Goal: Task Accomplishment & Management: Manage account settings

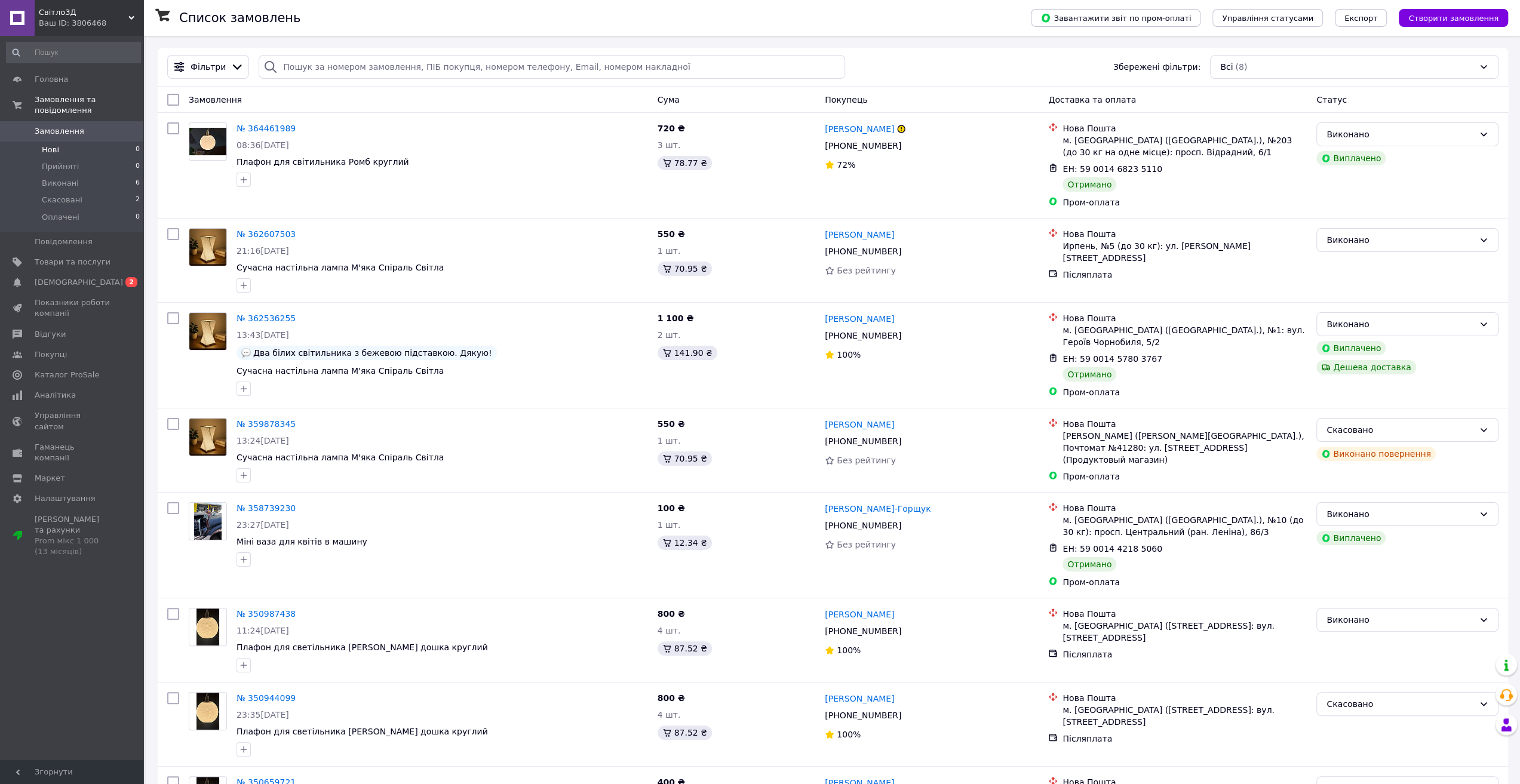
click at [55, 144] on span "Нові" at bounding box center [50, 149] width 17 height 10
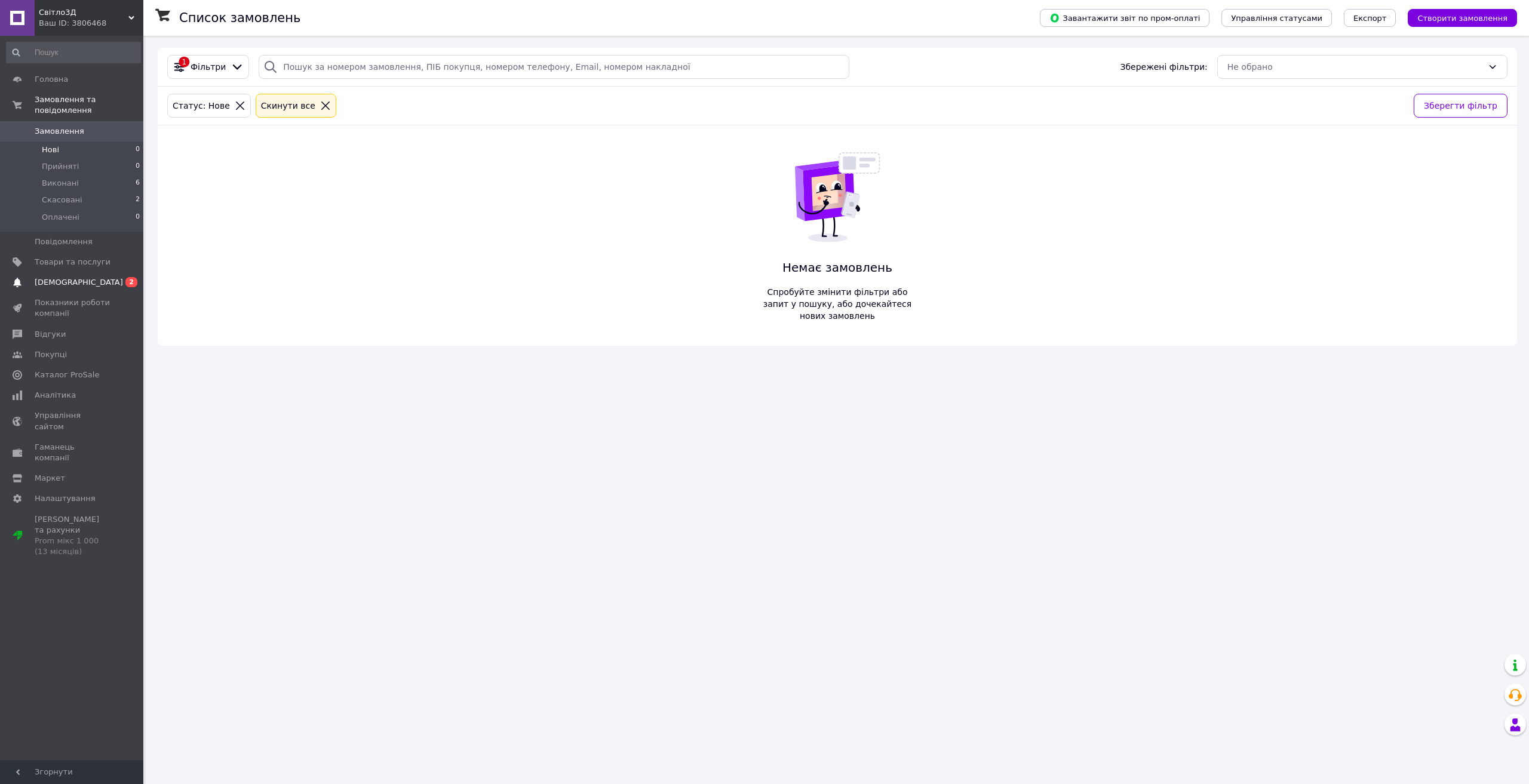
click at [58, 277] on span "[DEMOGRAPHIC_DATA]" at bounding box center [79, 282] width 89 height 10
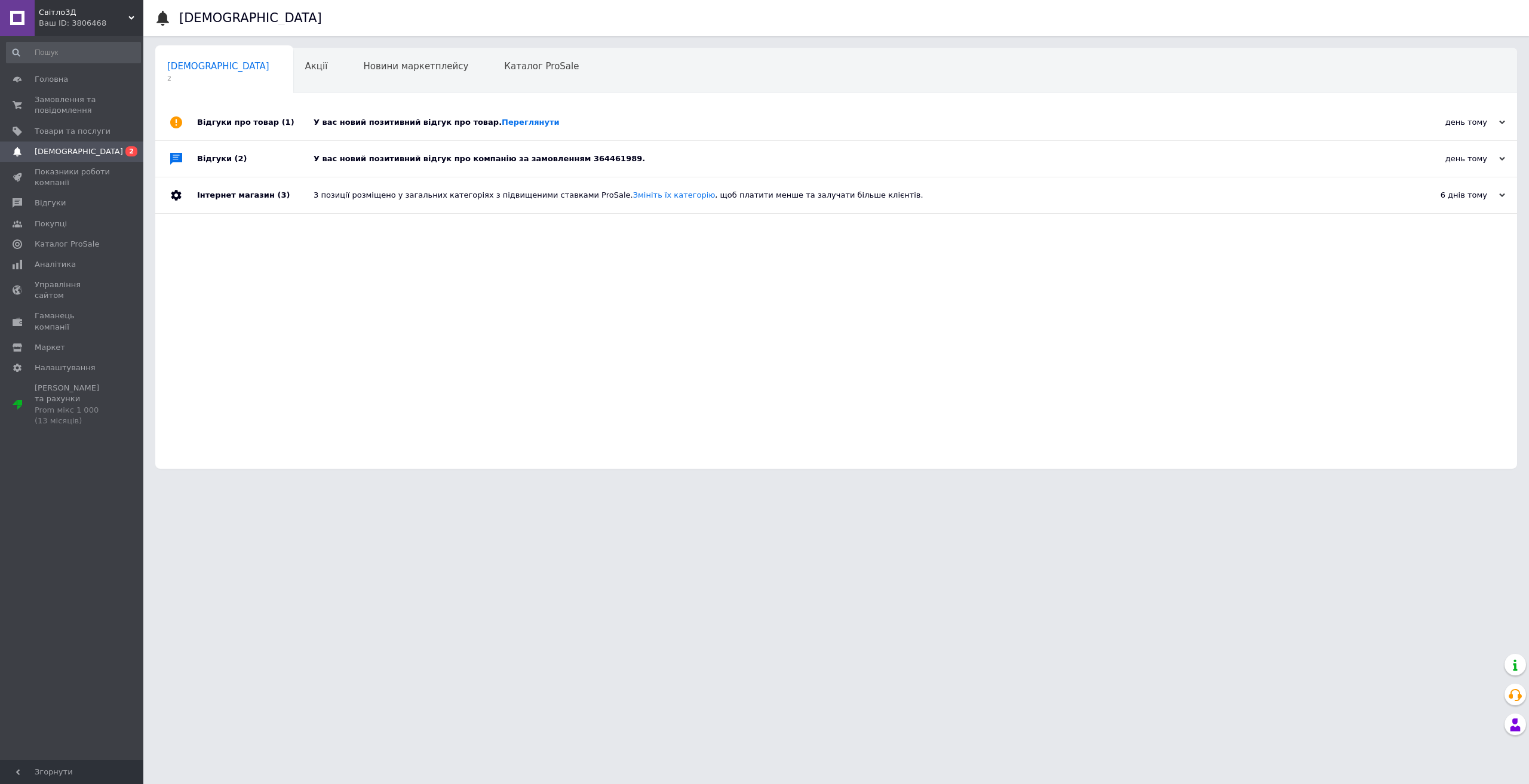
click at [397, 113] on div "У вас новий позитивний відгук про товар. [GEOGRAPHIC_DATA]" at bounding box center [849, 122] width 1072 height 36
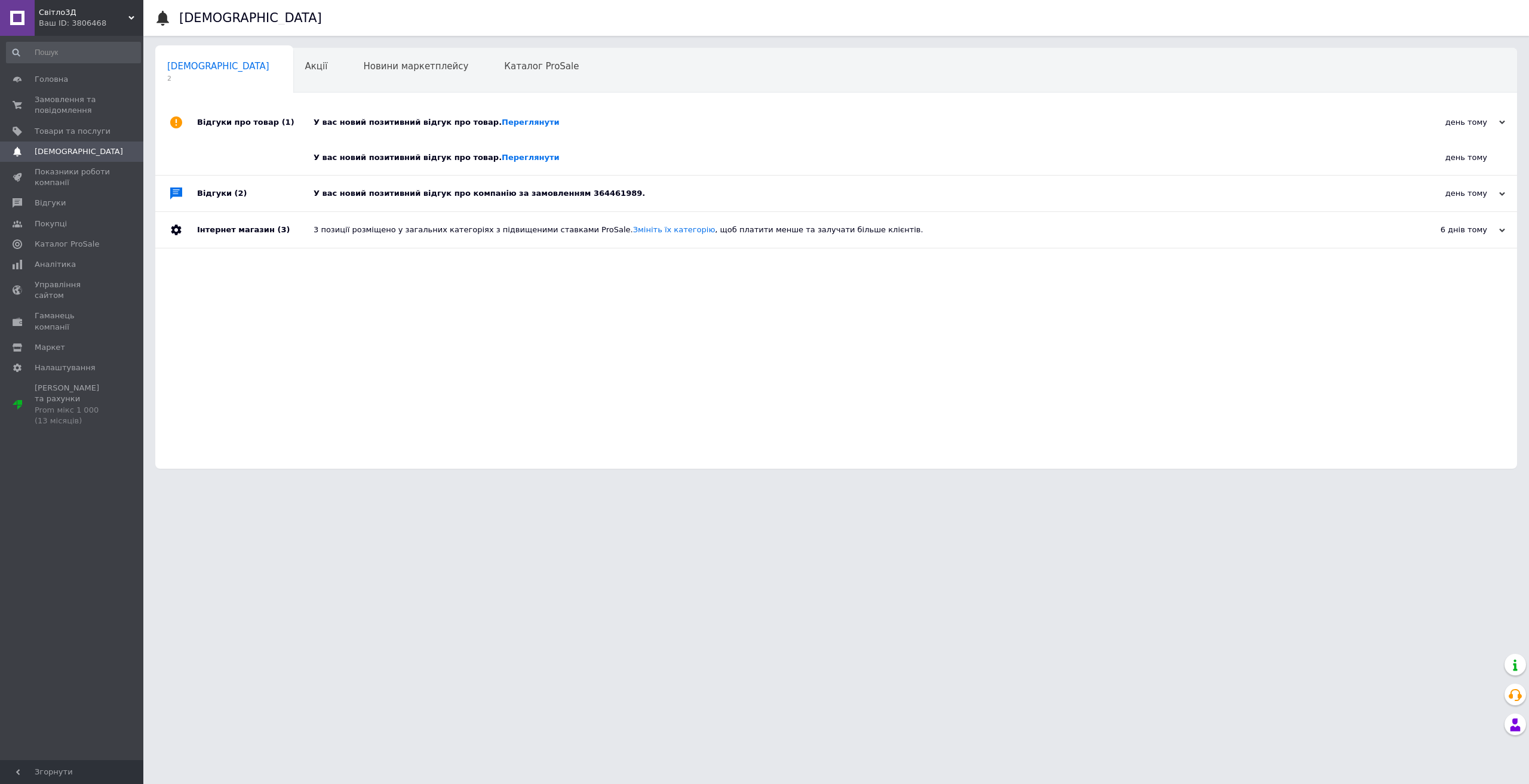
click at [388, 157] on div "У вас новий позитивний відгук про товар. [GEOGRAPHIC_DATA]" at bounding box center [840, 157] width 1054 height 10
click at [502, 119] on link "Переглянути" at bounding box center [531, 122] width 58 height 9
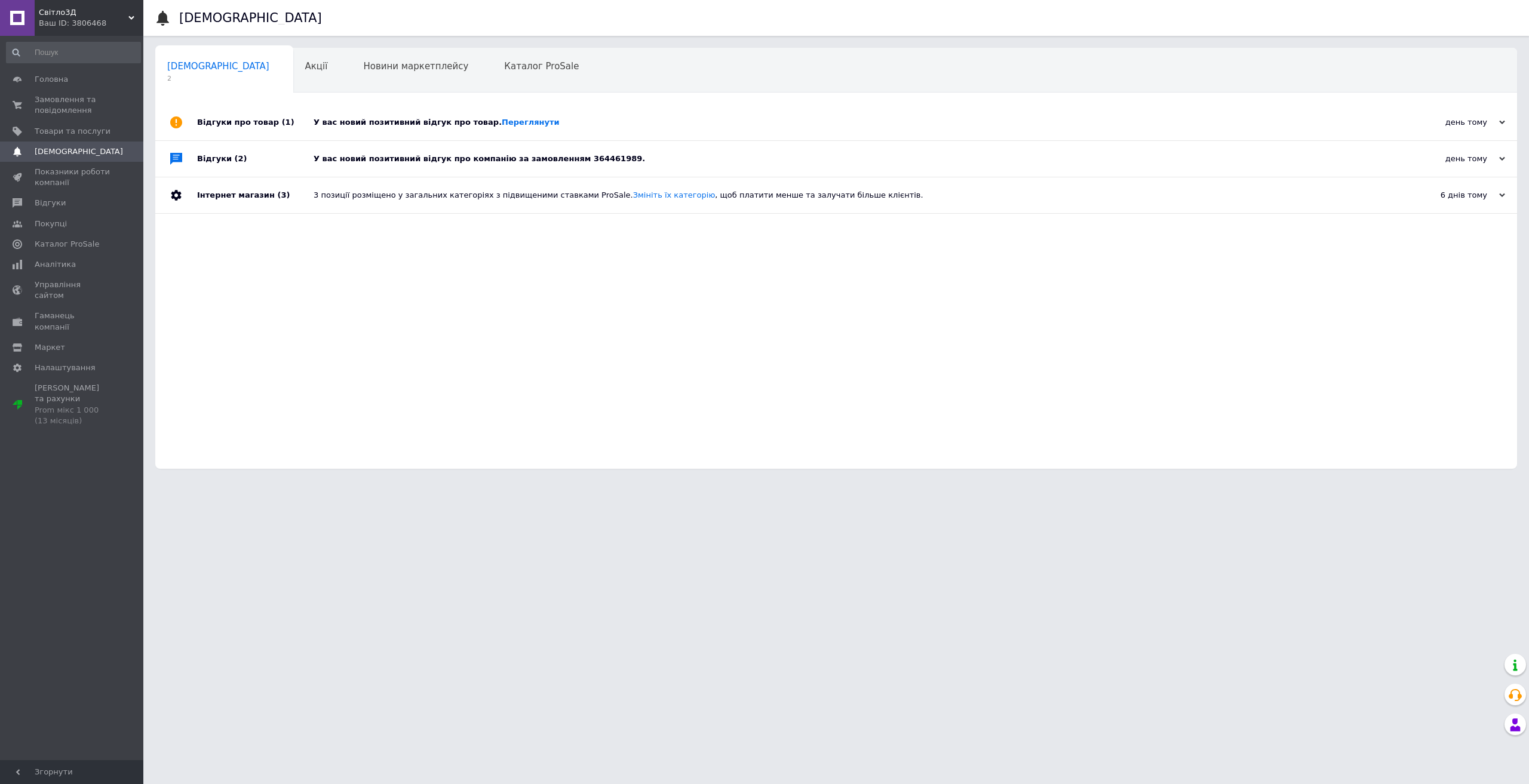
click at [278, 155] on div "Відгуки (2)" at bounding box center [255, 158] width 116 height 36
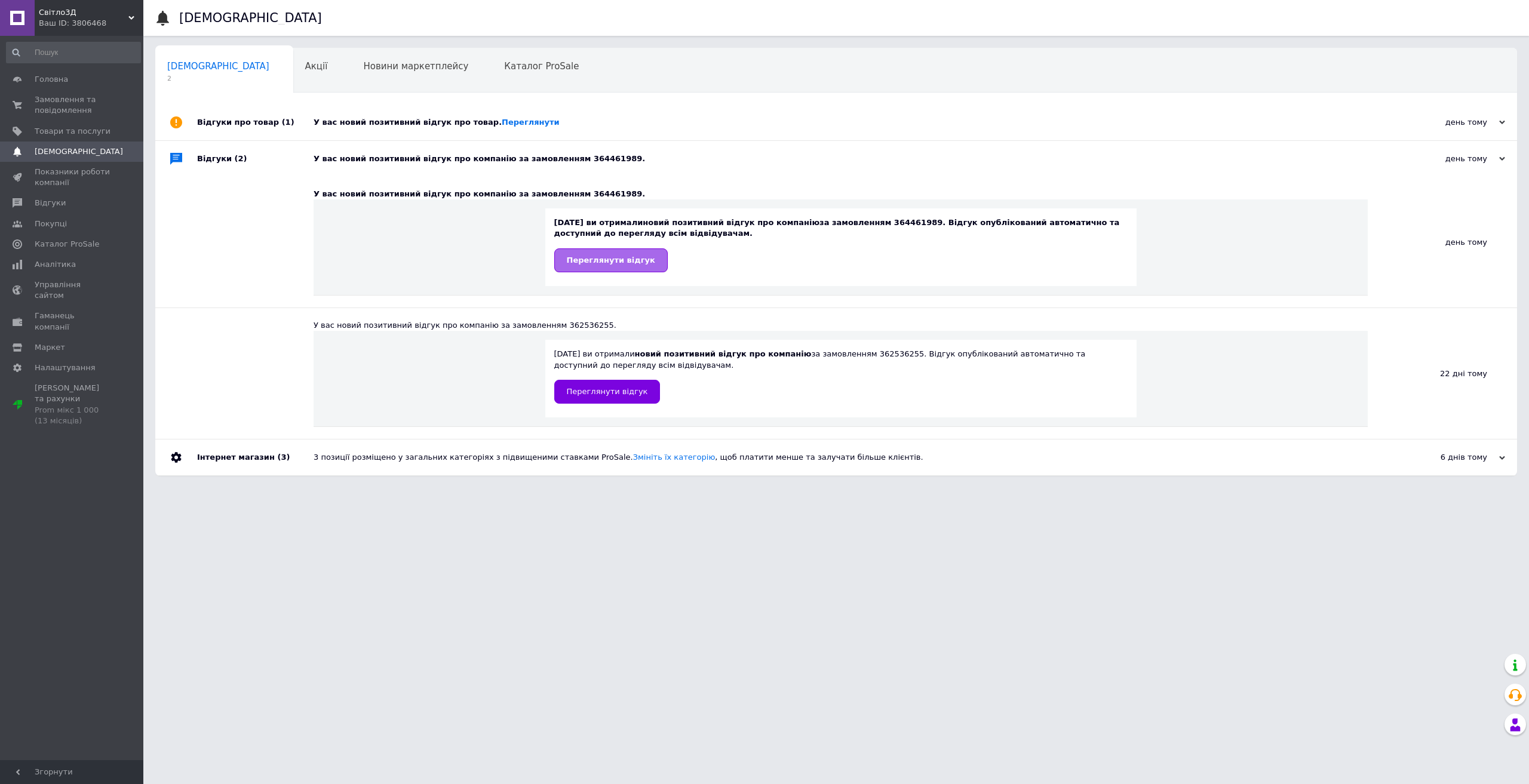
click at [626, 261] on span "Переглянути відгук" at bounding box center [611, 260] width 89 height 9
click at [293, 76] on div "Акції 0" at bounding box center [322, 71] width 58 height 45
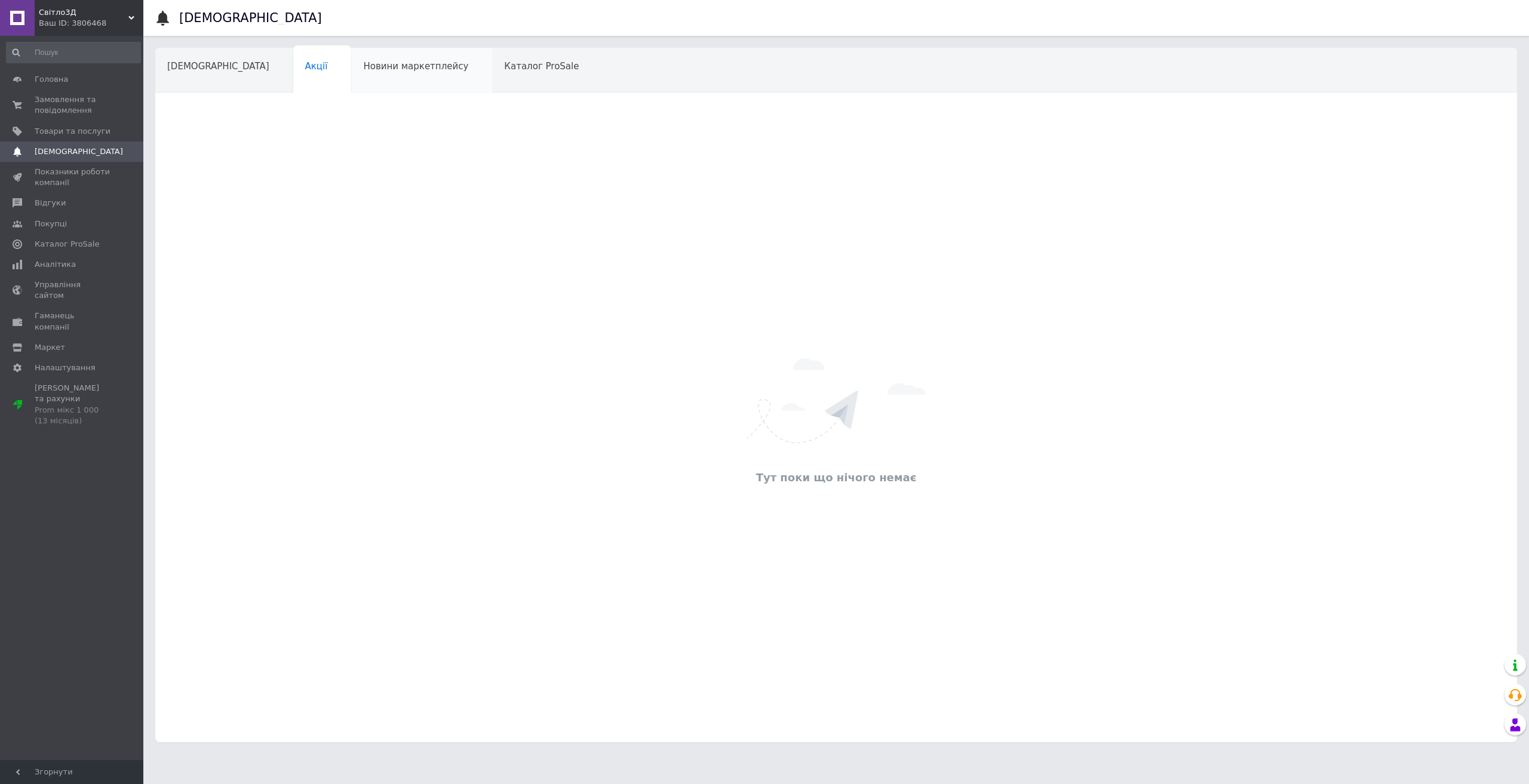
click at [363, 65] on span "Новини маркетплейсу" at bounding box center [415, 66] width 105 height 10
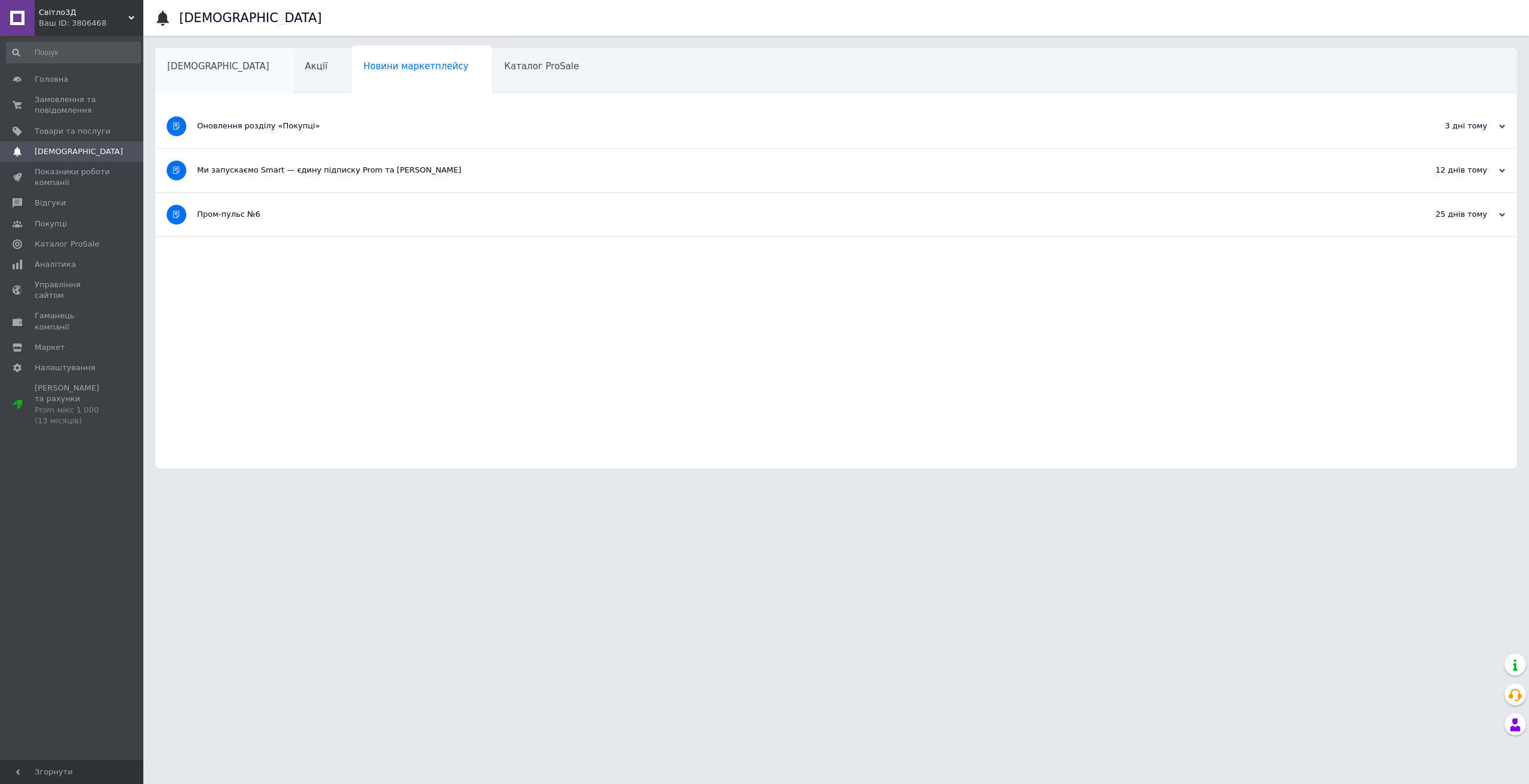
click at [221, 68] on div "[DEMOGRAPHIC_DATA]" at bounding box center [224, 71] width 138 height 45
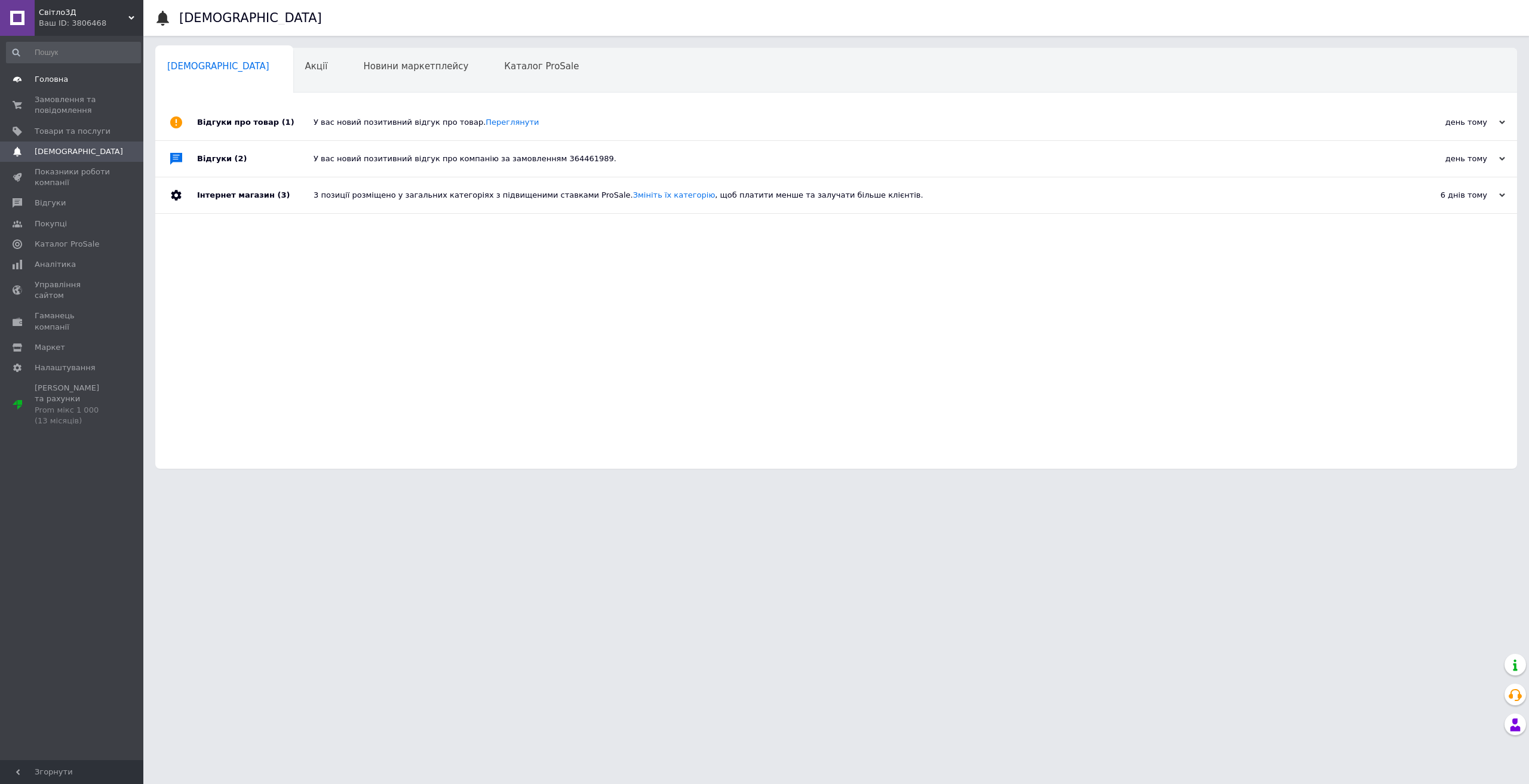
click at [68, 85] on link "Головна" at bounding box center [73, 79] width 147 height 20
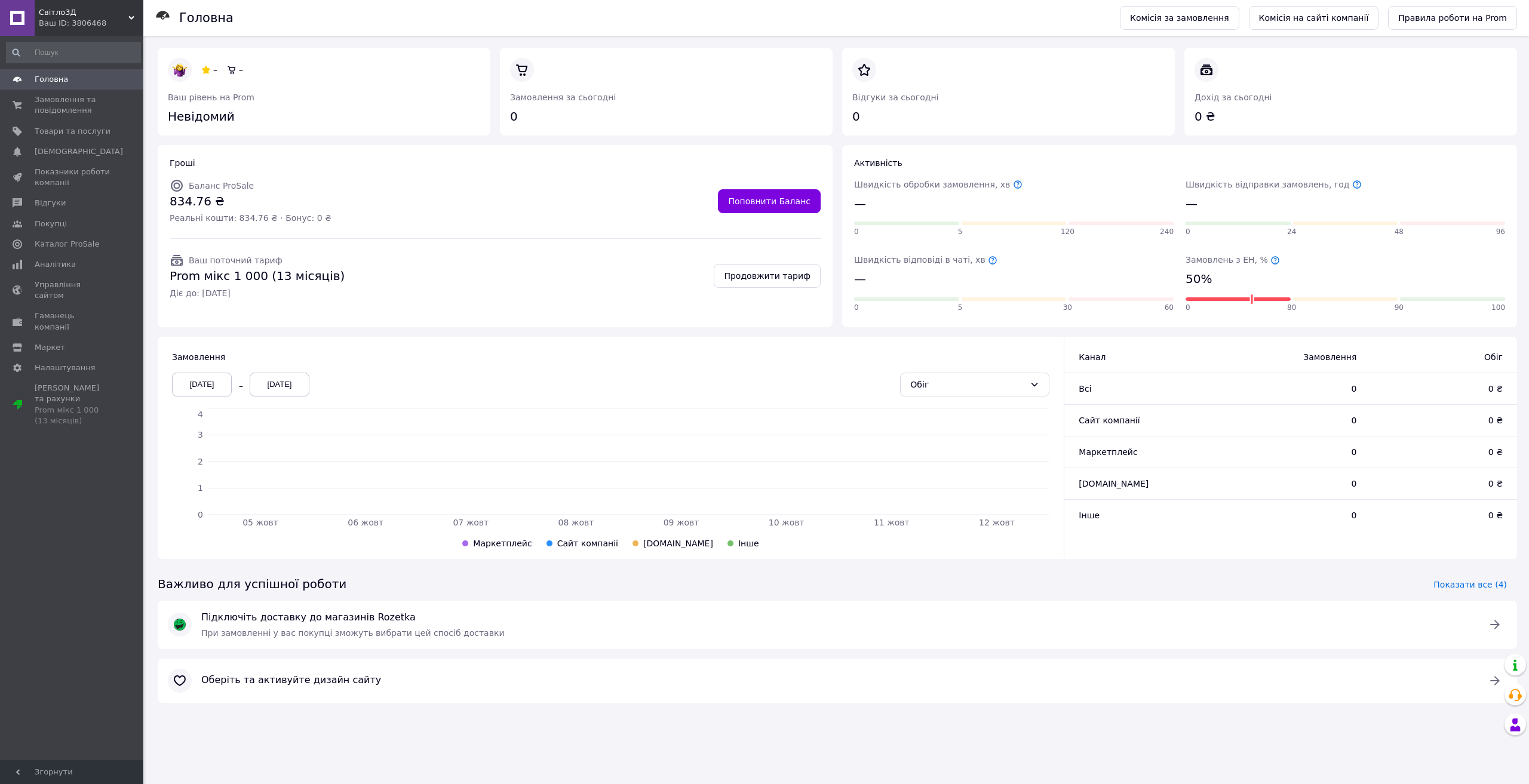
click at [46, 75] on span "Головна" at bounding box center [51, 79] width 34 height 10
